Goal: Transaction & Acquisition: Purchase product/service

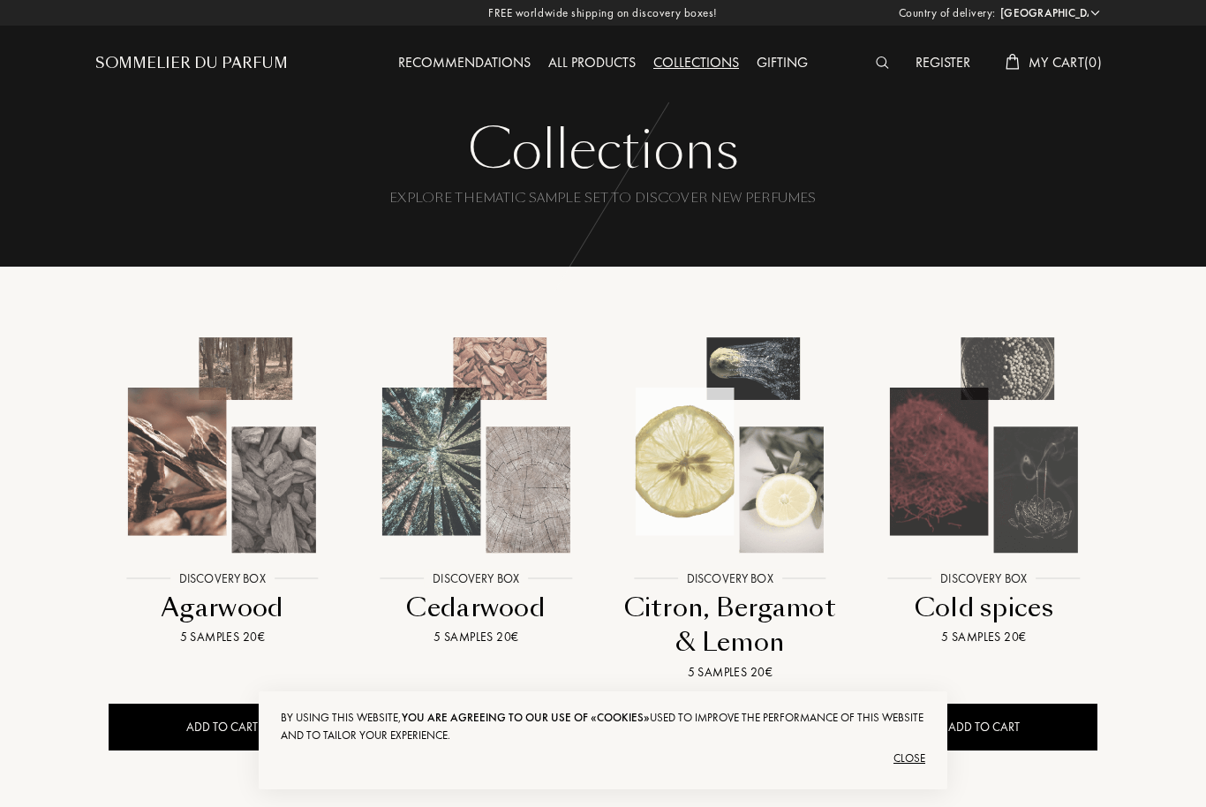
select select "FR"
click at [919, 759] on div "Close" at bounding box center [603, 758] width 644 height 28
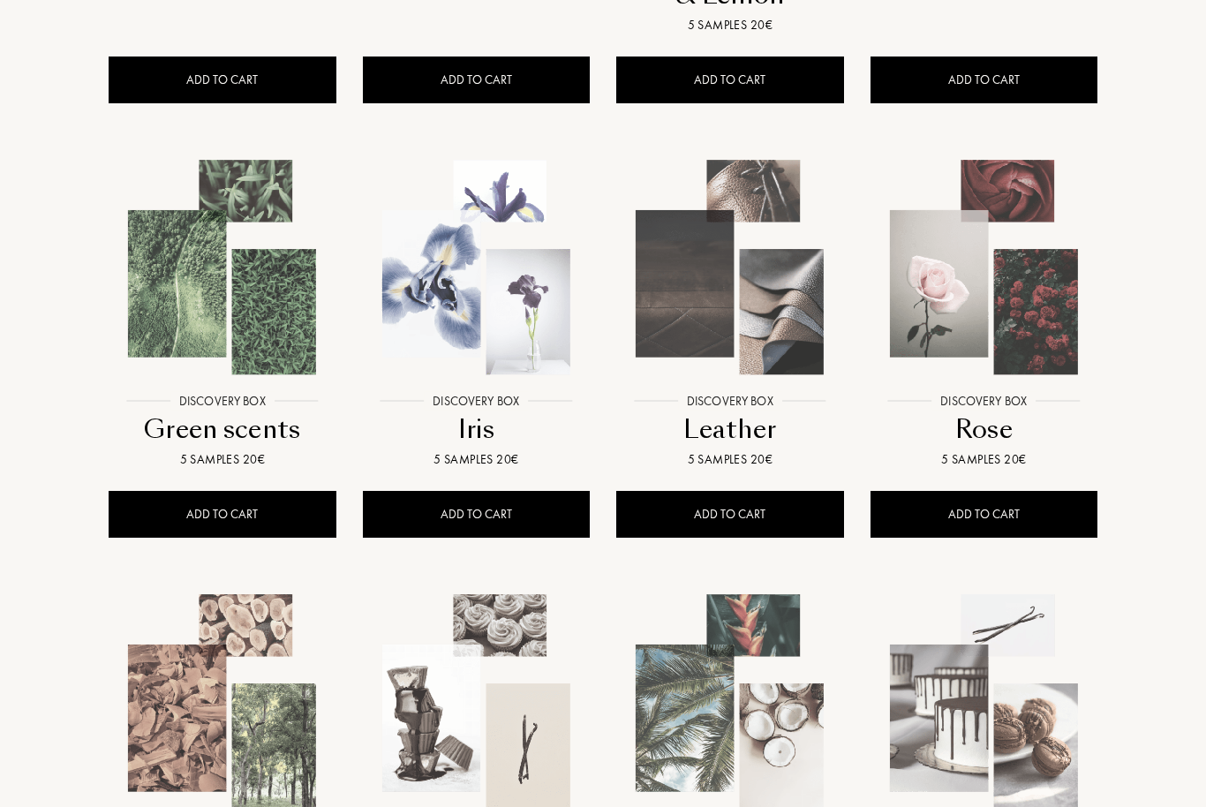
scroll to position [647, 0]
click at [521, 408] on div at bounding box center [477, 280] width 254 height 293
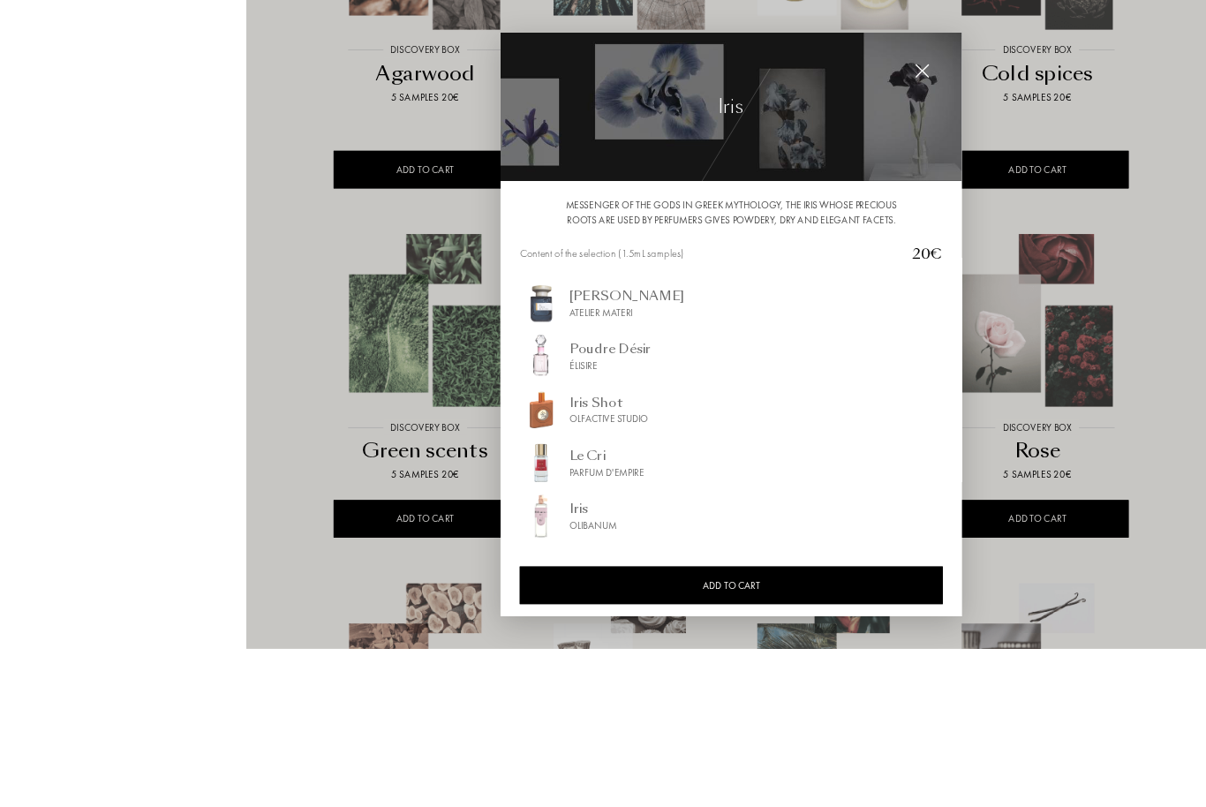
scroll to position [626, 0]
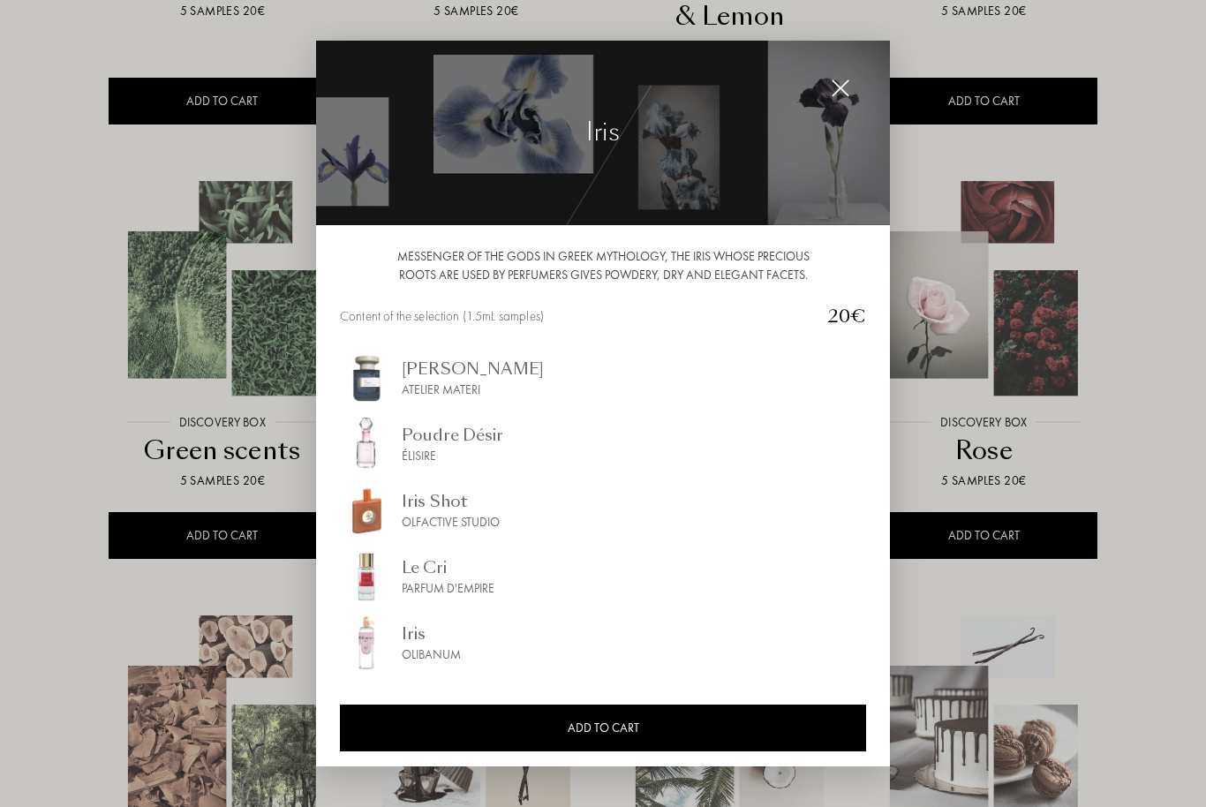
click at [836, 106] on div at bounding box center [840, 88] width 35 height 35
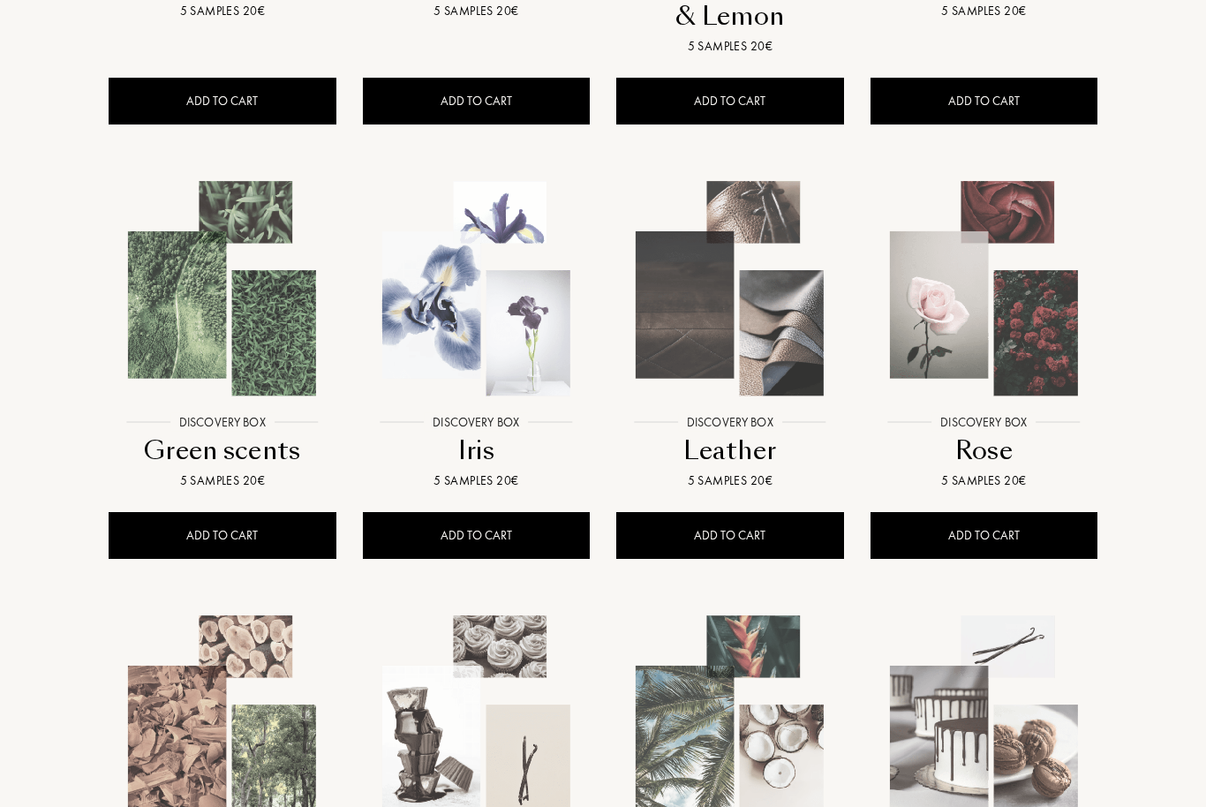
click at [268, 357] on img at bounding box center [222, 289] width 229 height 229
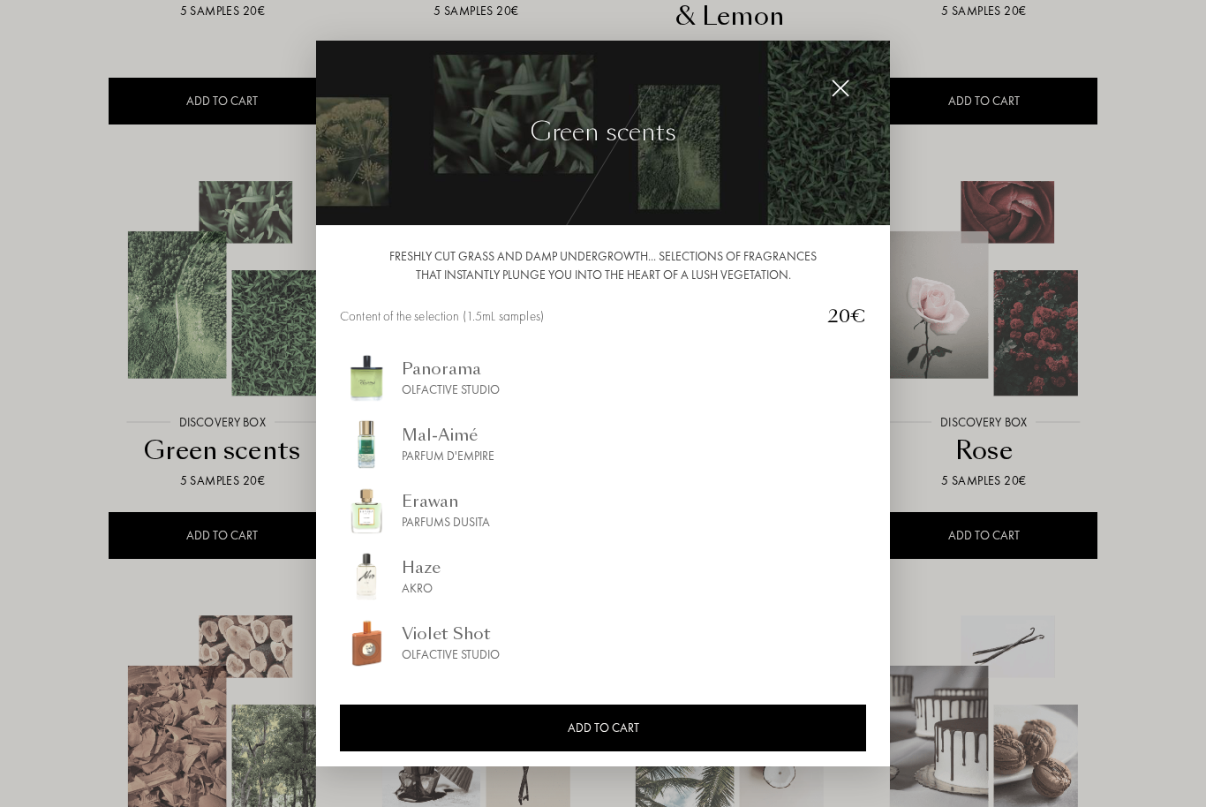
click at [839, 98] on img at bounding box center [840, 88] width 19 height 19
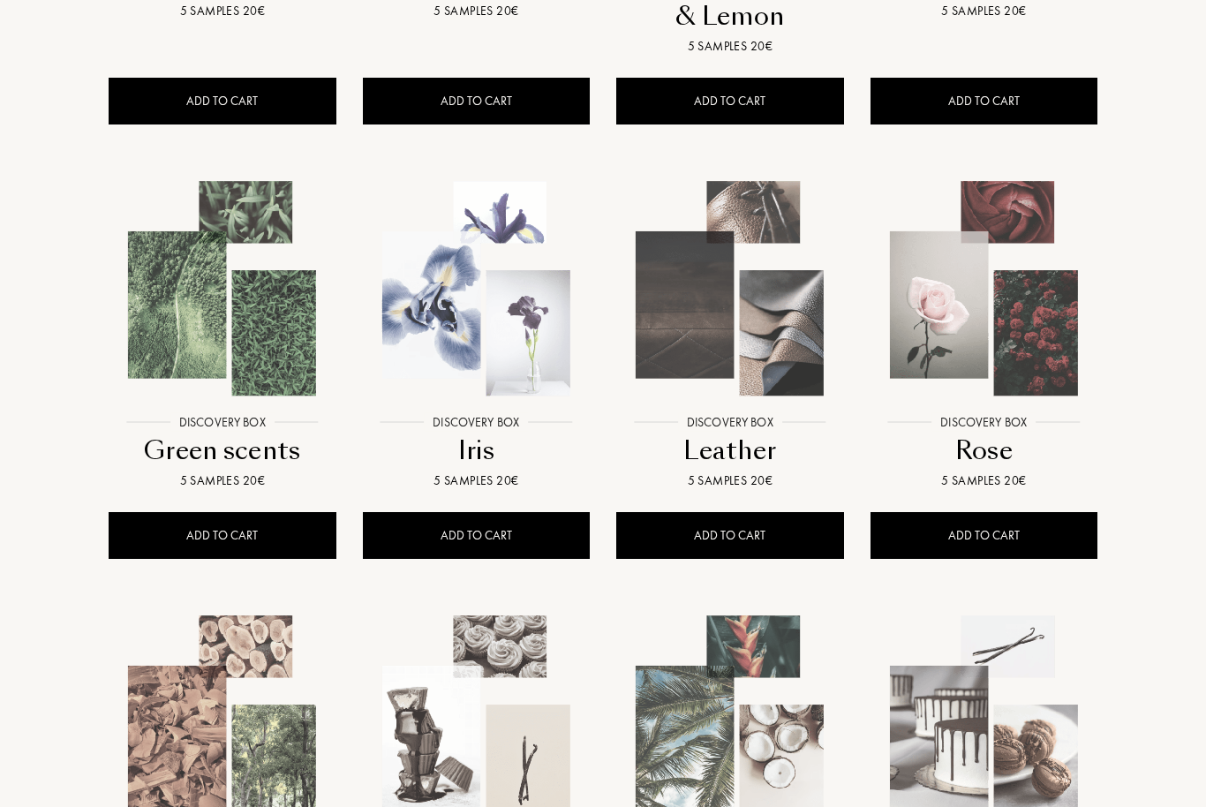
click at [1010, 335] on img at bounding box center [984, 289] width 229 height 229
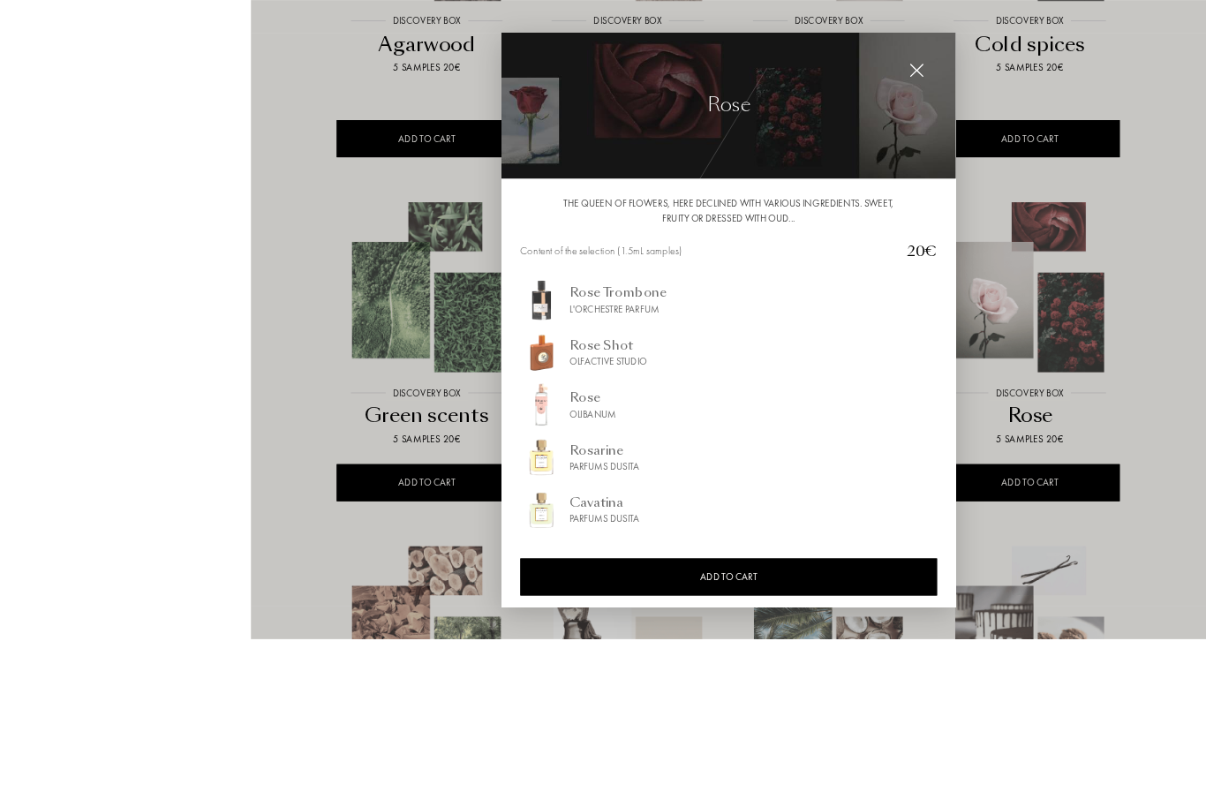
scroll to position [706, 0]
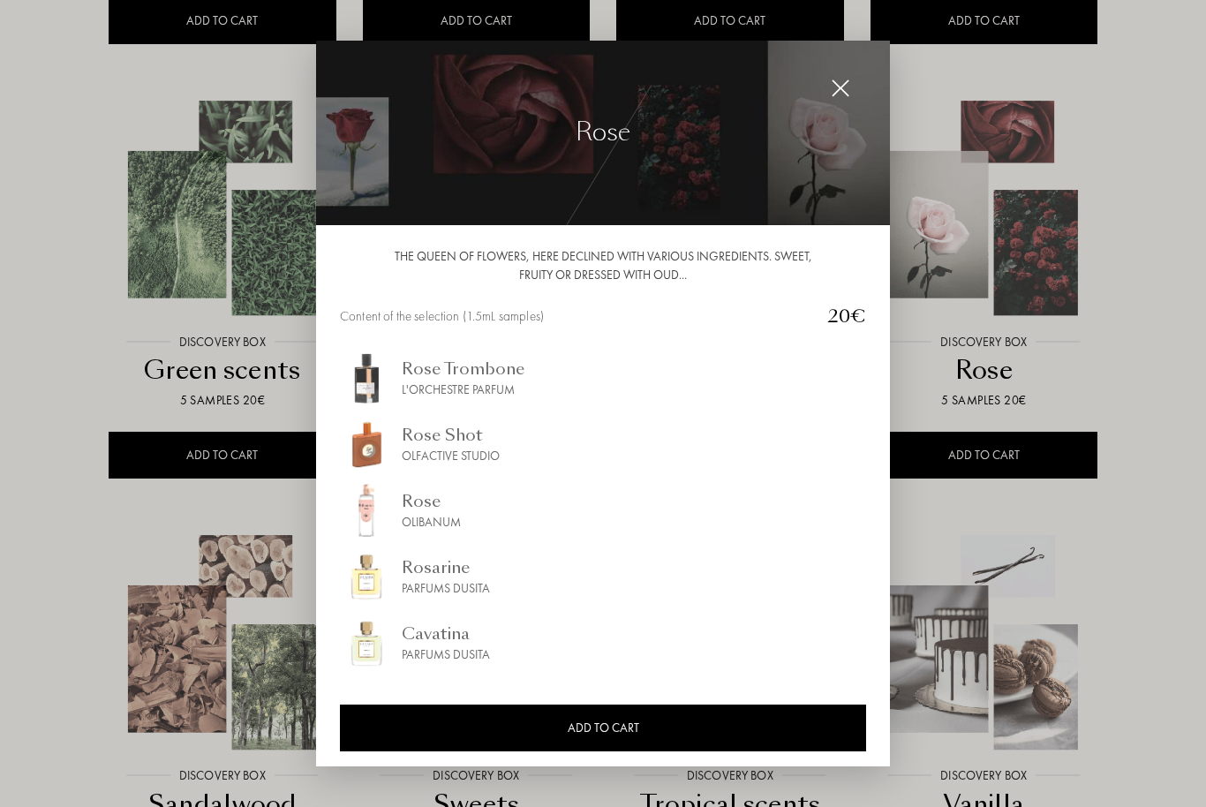
click at [832, 97] on img at bounding box center [840, 88] width 19 height 19
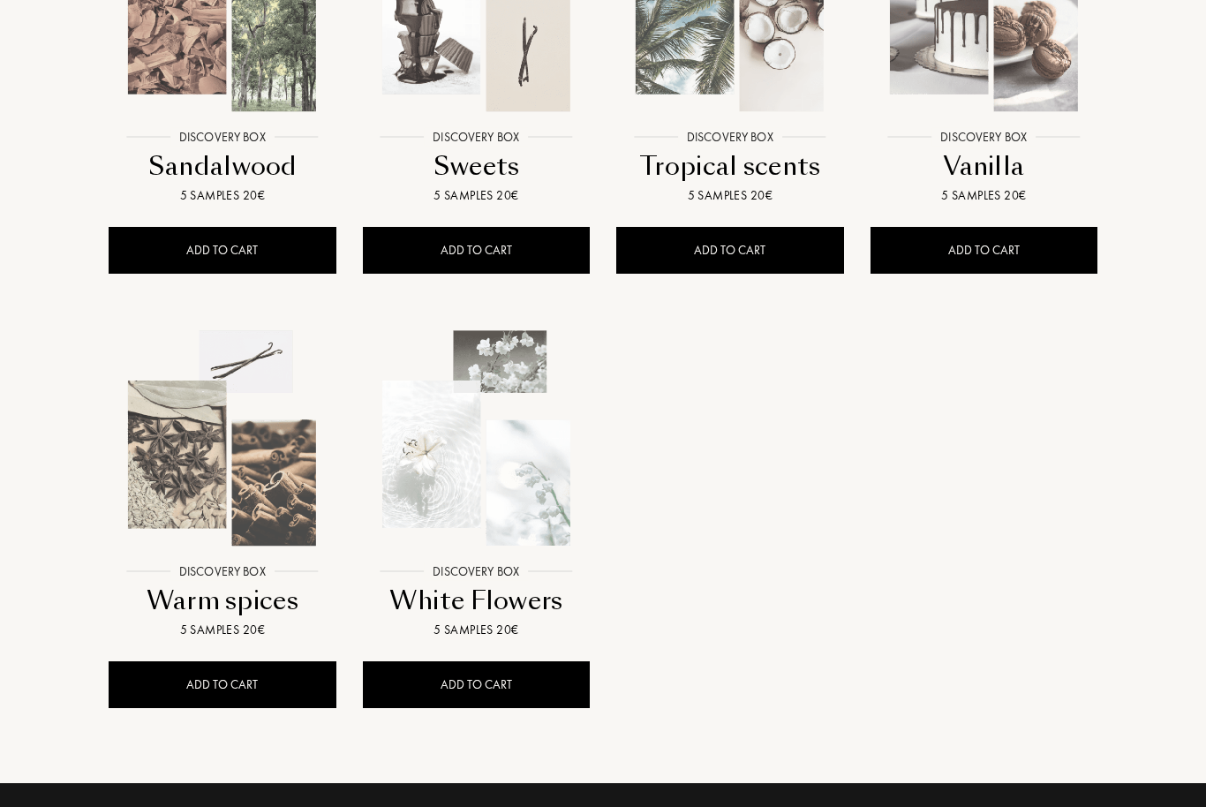
scroll to position [1434, 0]
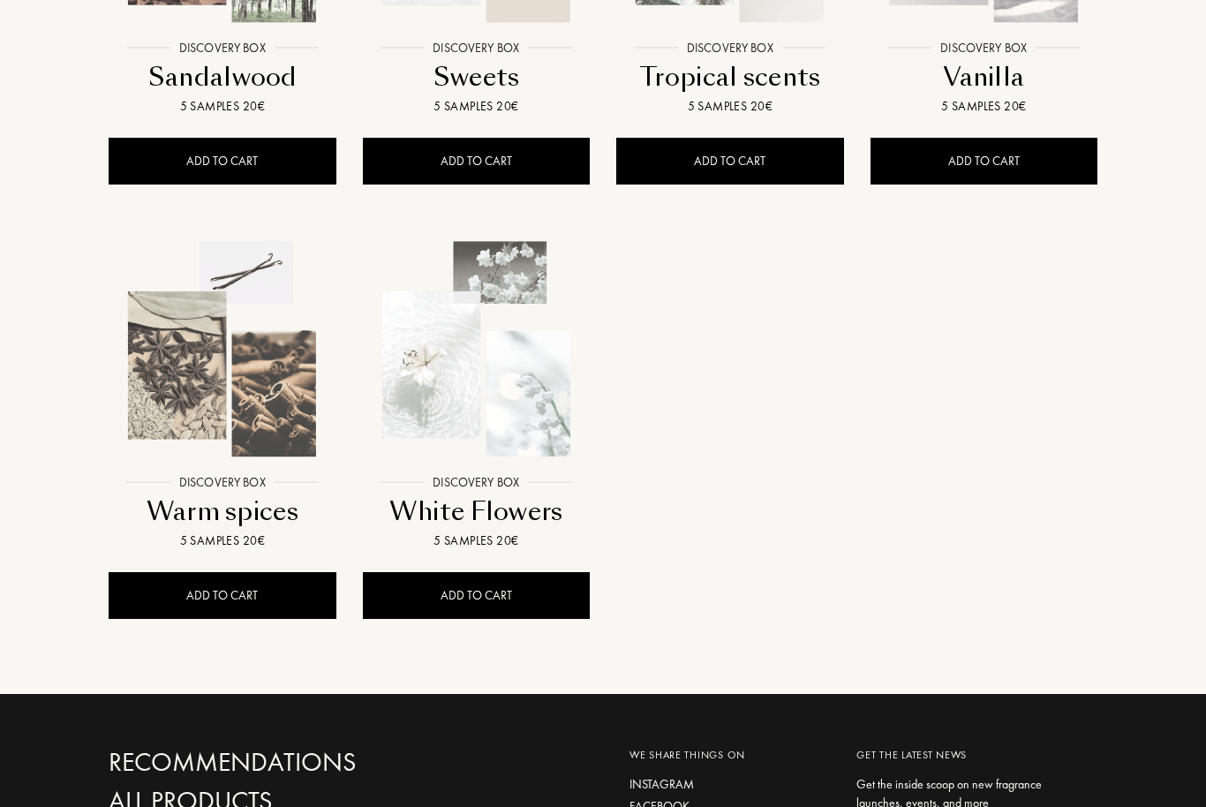
click at [524, 355] on img at bounding box center [476, 349] width 229 height 229
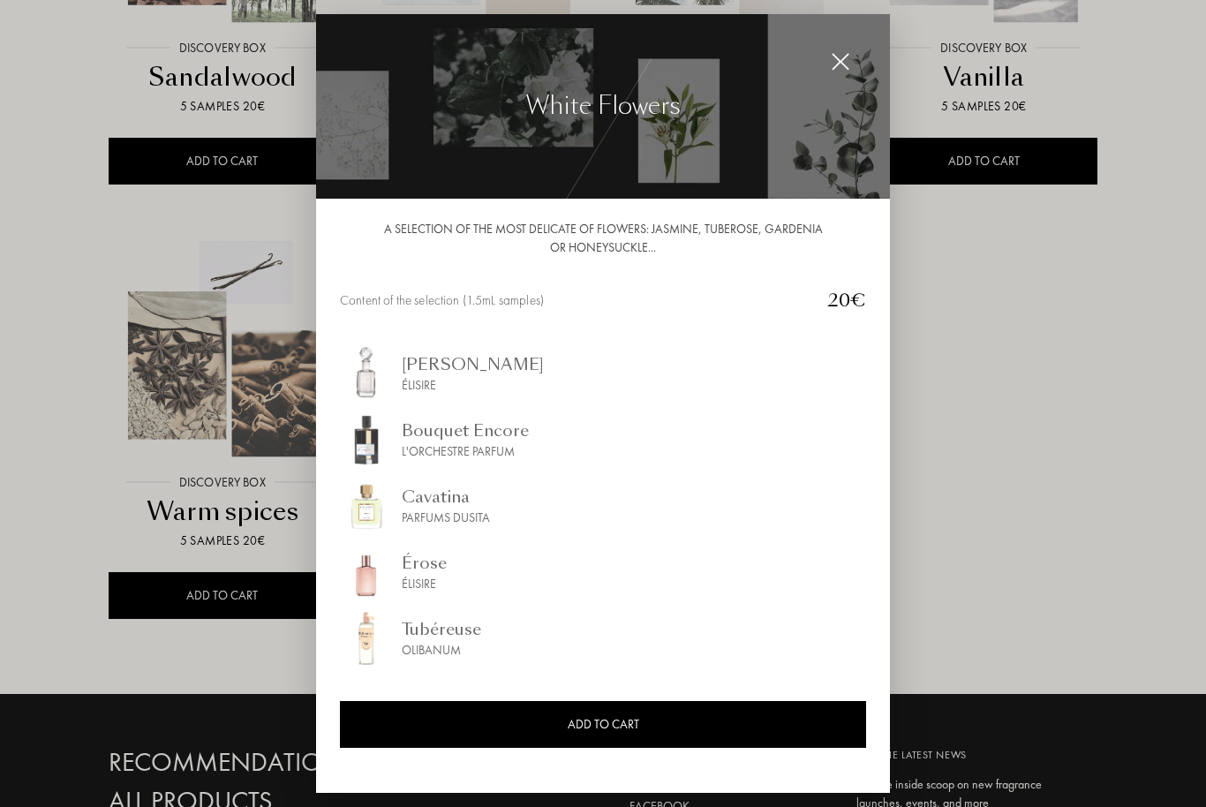
click at [980, 380] on div at bounding box center [603, 433] width 1206 height 866
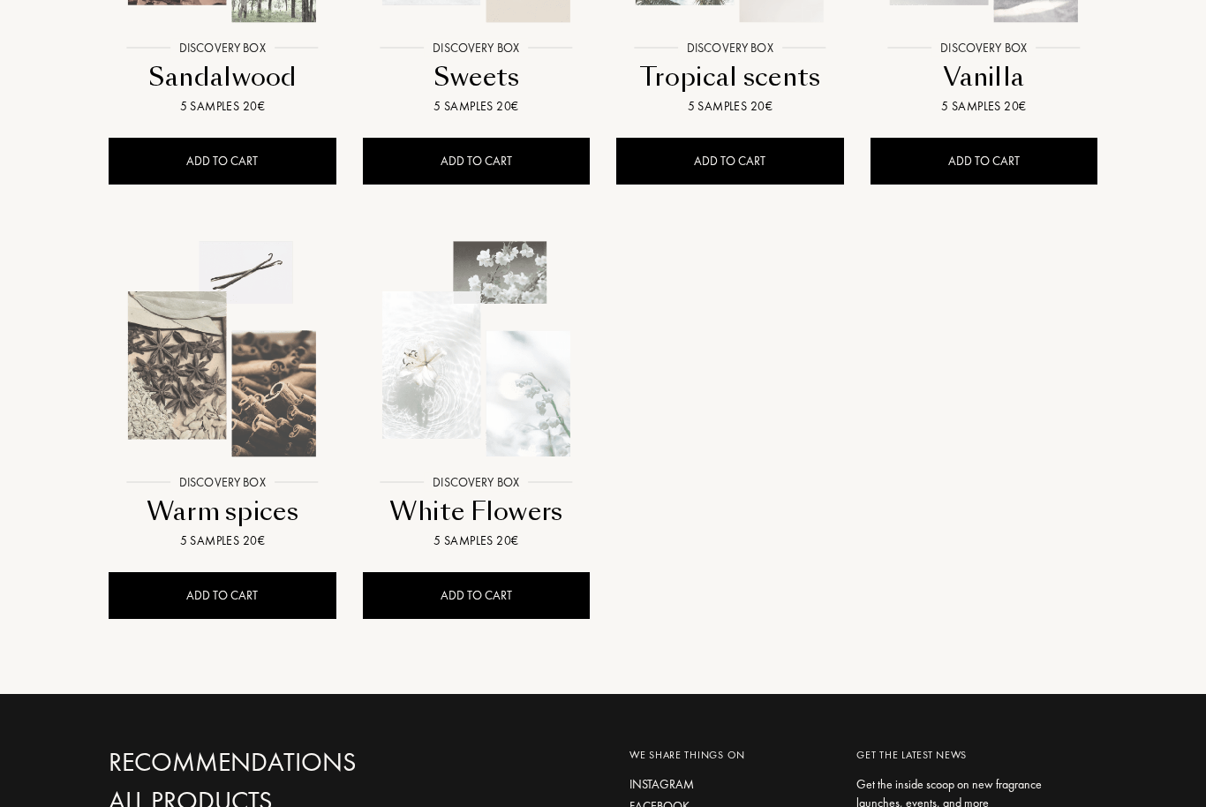
click at [245, 365] on img at bounding box center [222, 349] width 229 height 229
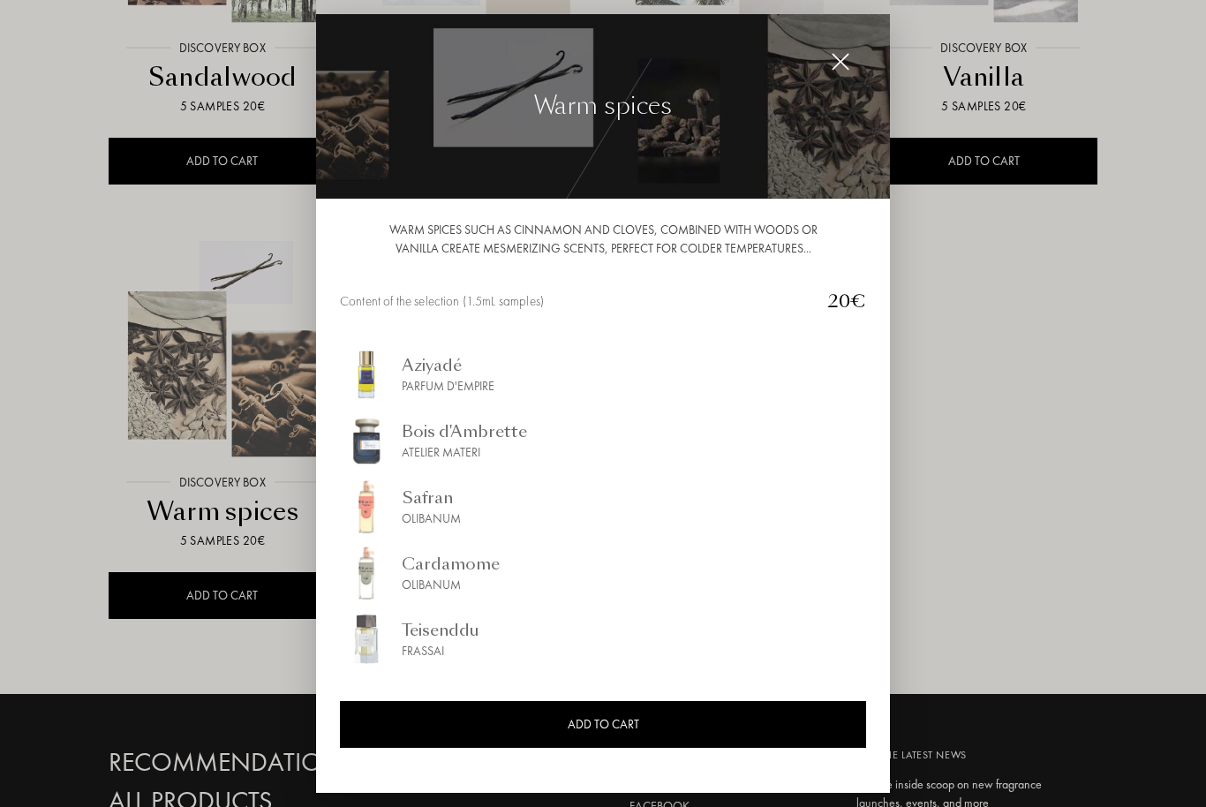
click at [975, 378] on div at bounding box center [603, 433] width 1206 height 866
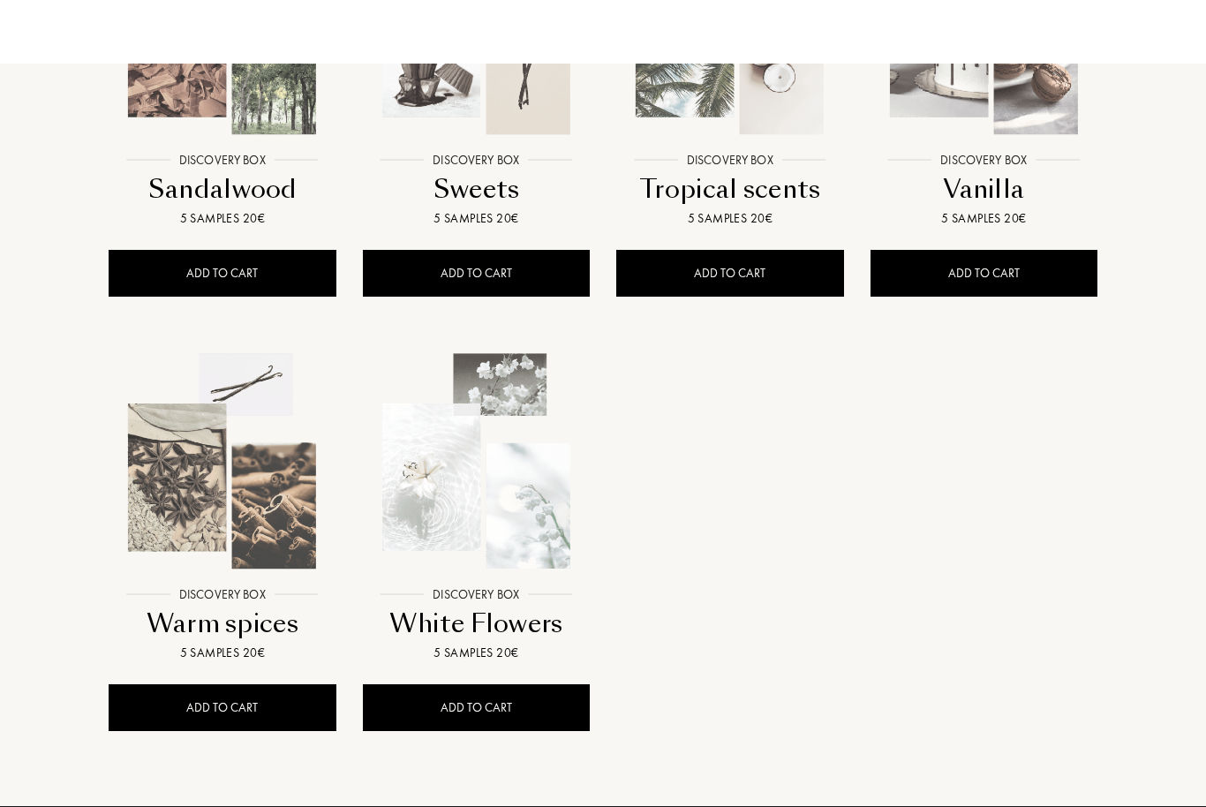
scroll to position [1217, 0]
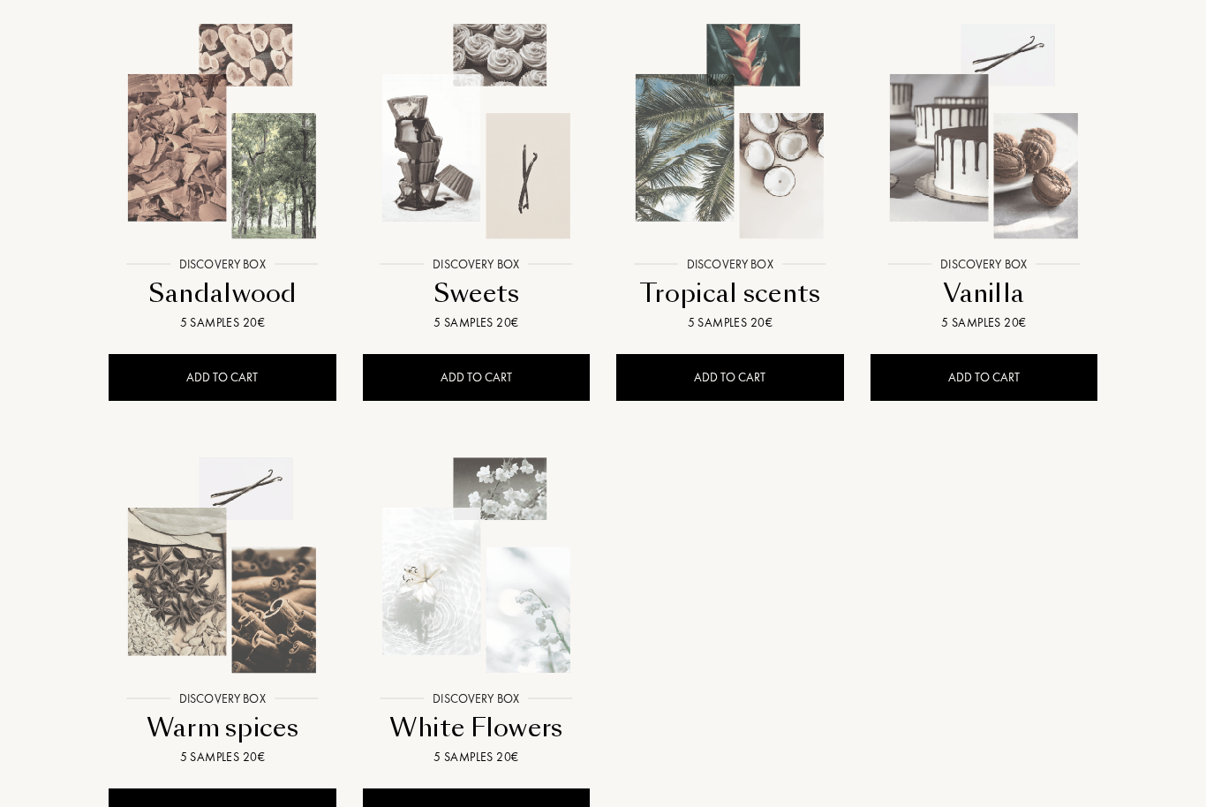
click at [997, 138] on img at bounding box center [984, 132] width 229 height 229
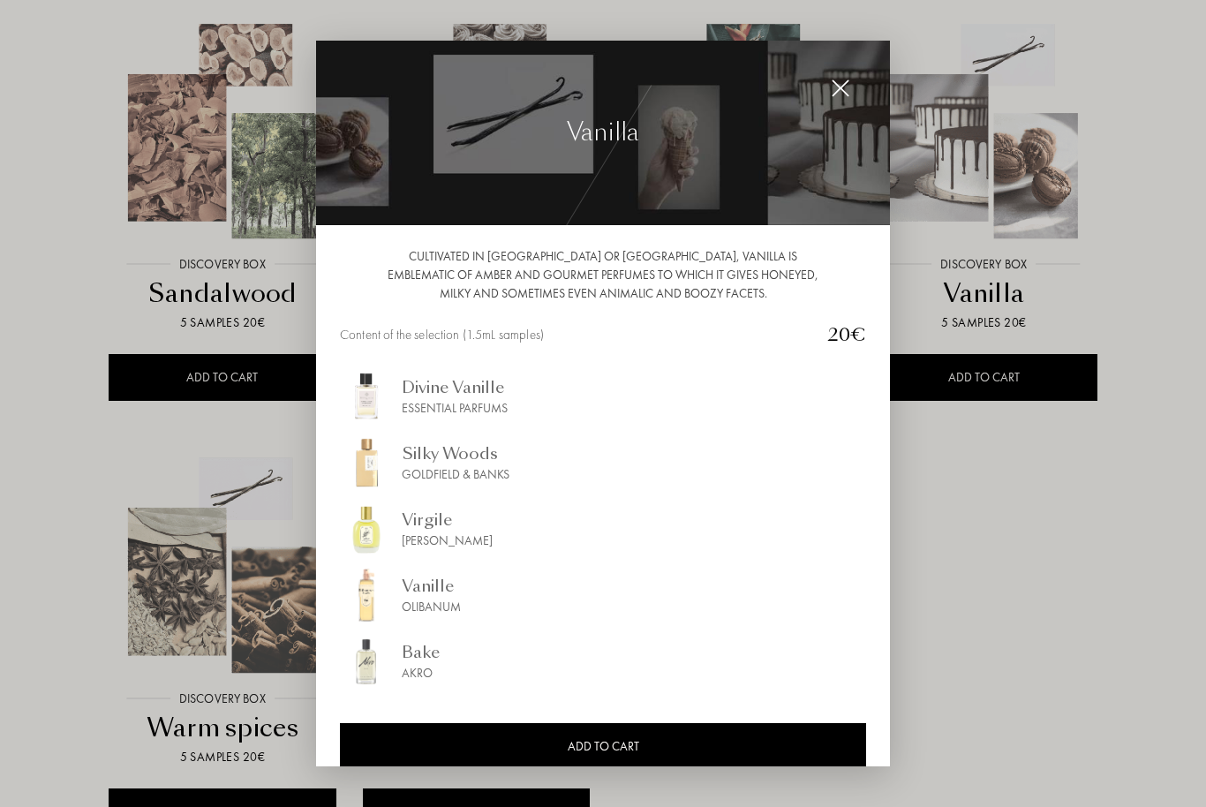
click at [835, 96] on img at bounding box center [840, 88] width 19 height 19
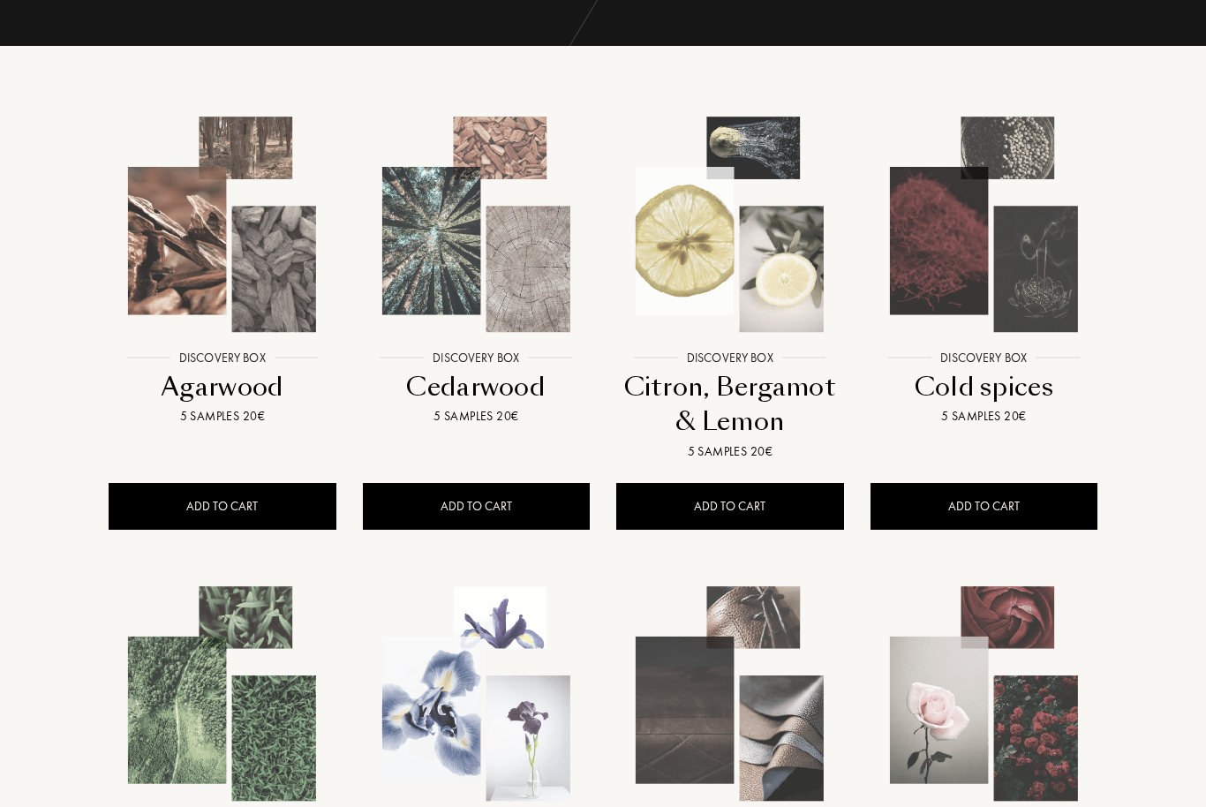
scroll to position [215, 0]
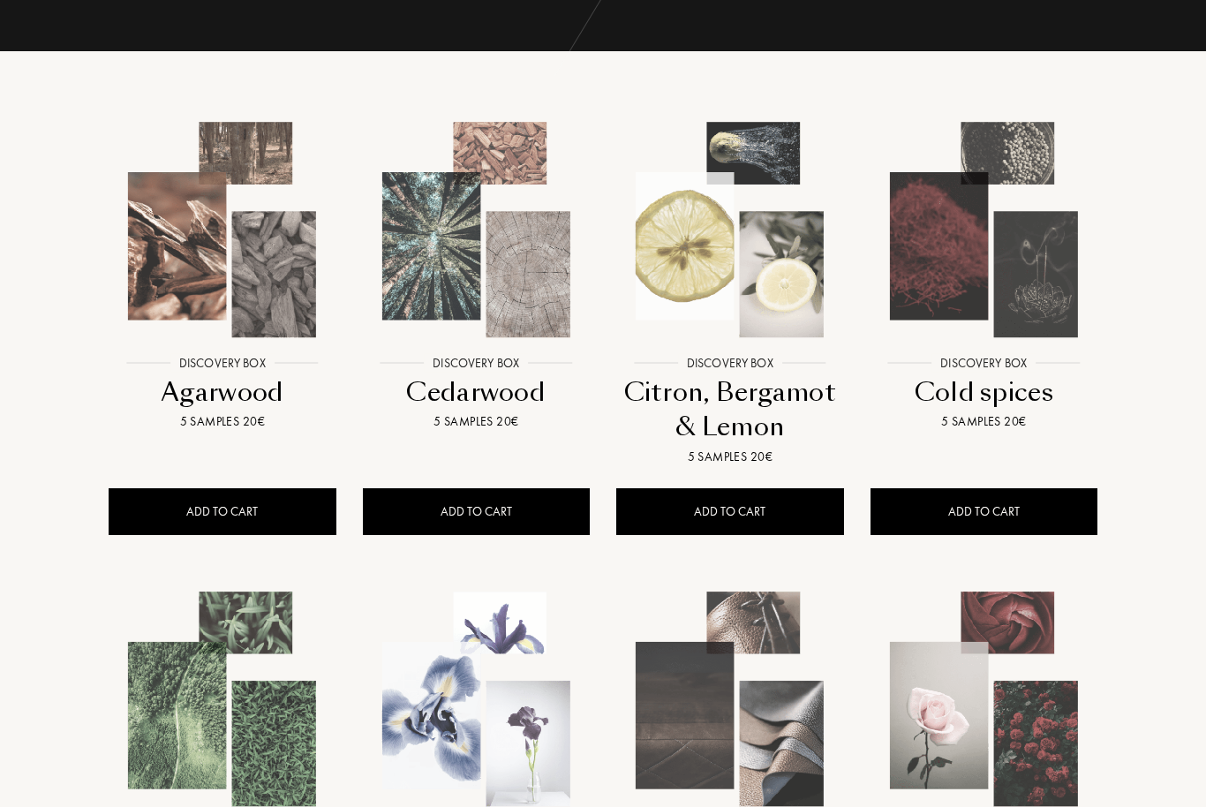
click at [774, 249] on img at bounding box center [729, 230] width 229 height 229
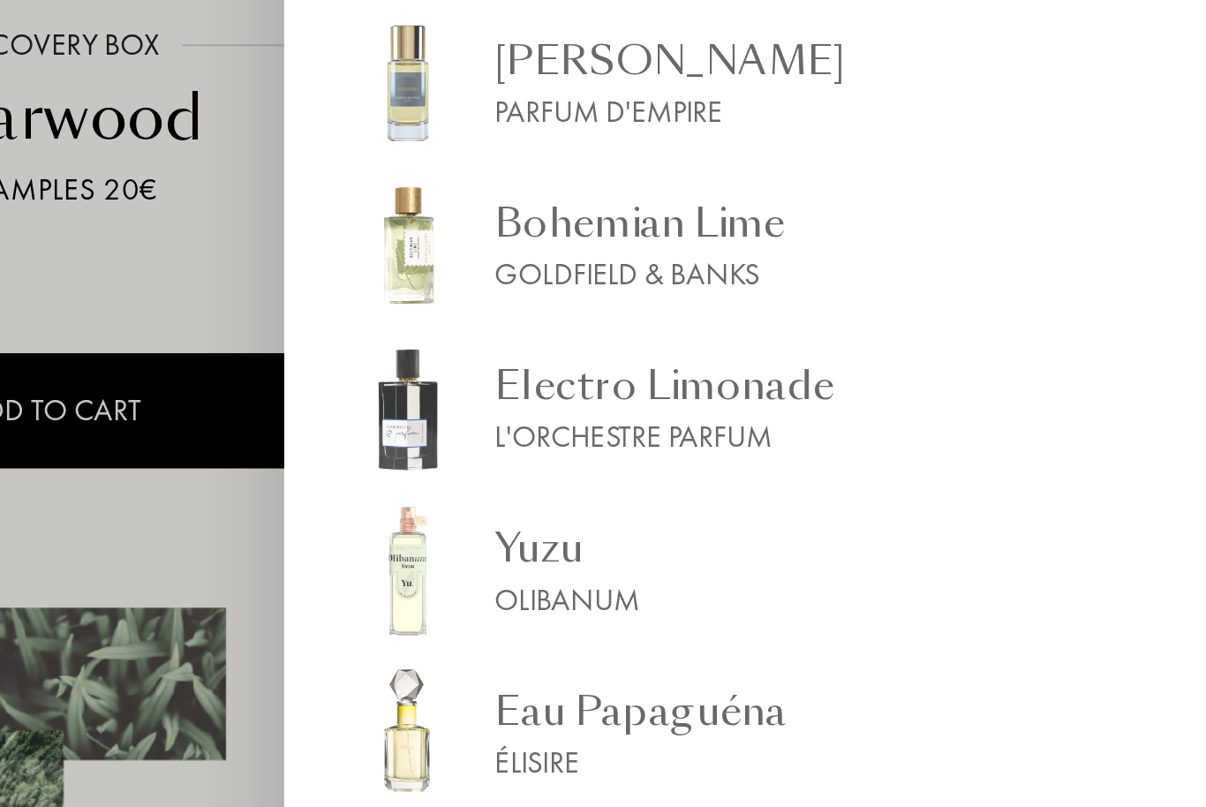
scroll to position [198, 0]
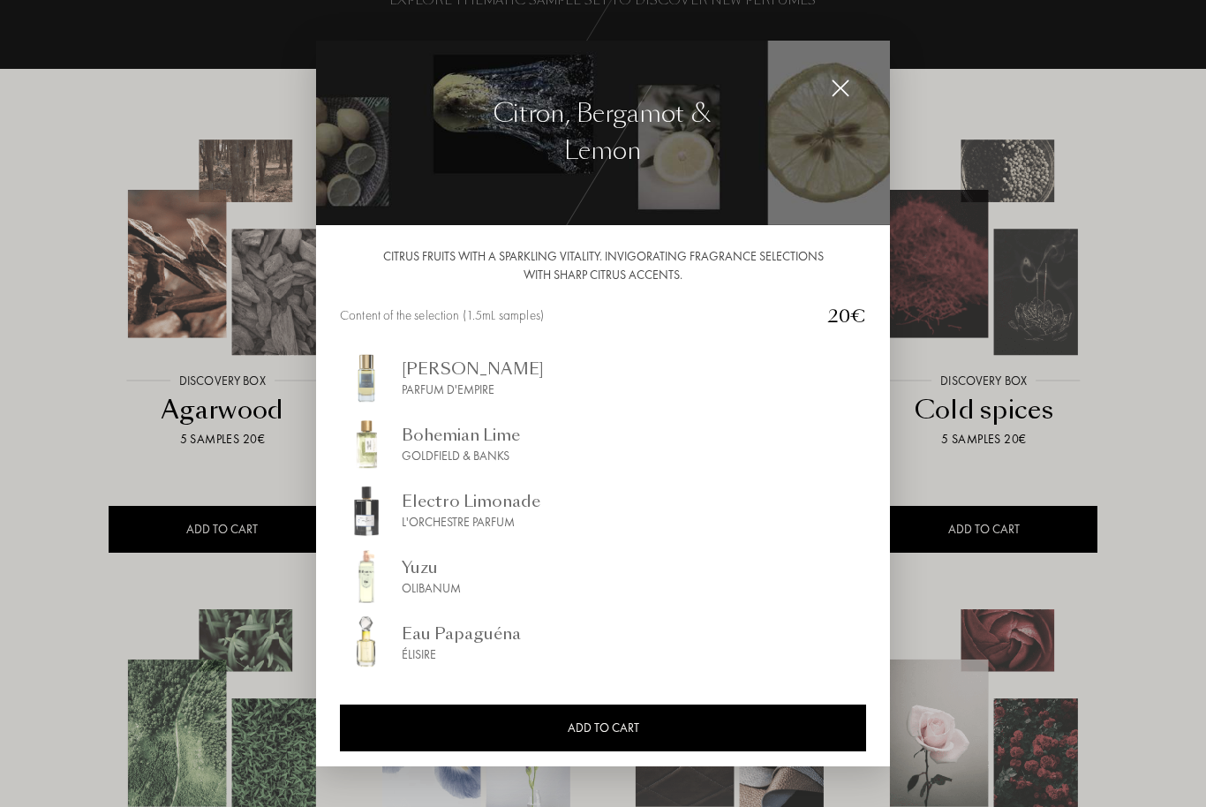
click at [834, 95] on img at bounding box center [840, 88] width 19 height 19
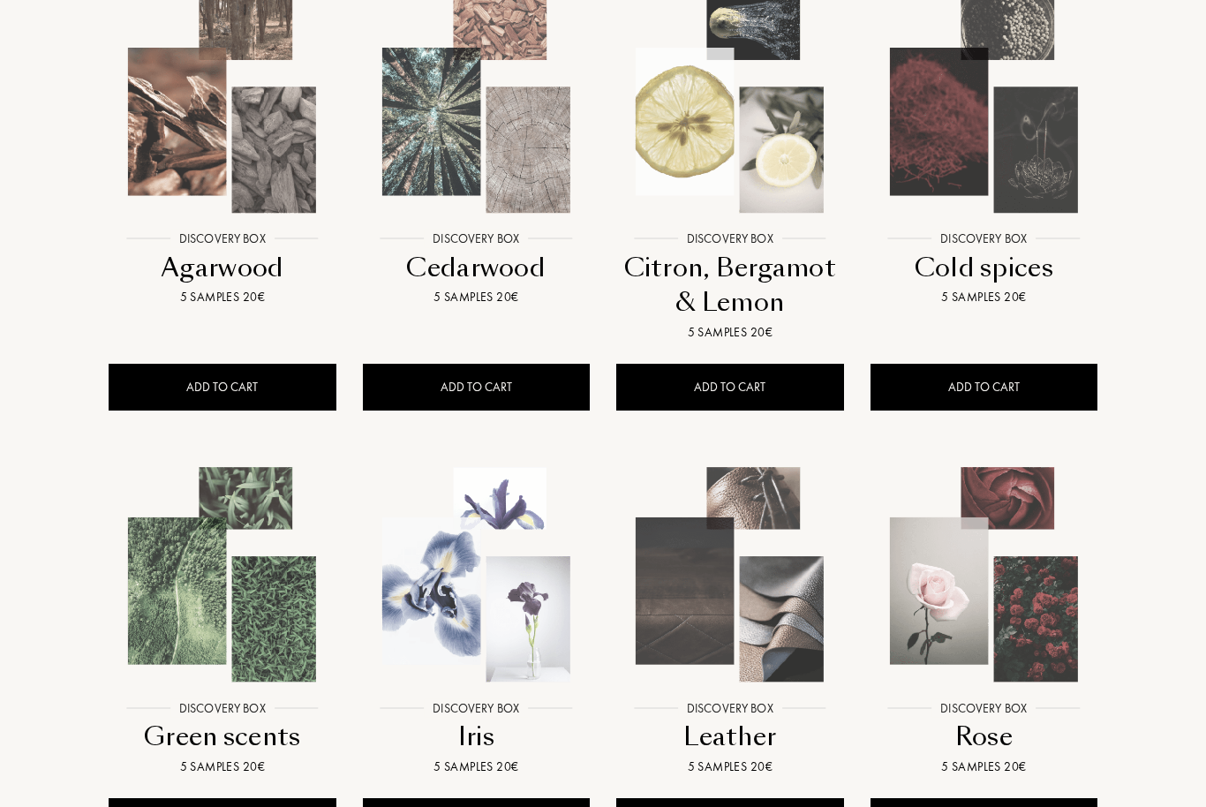
scroll to position [19, 0]
